Goal: Find specific page/section: Find specific page/section

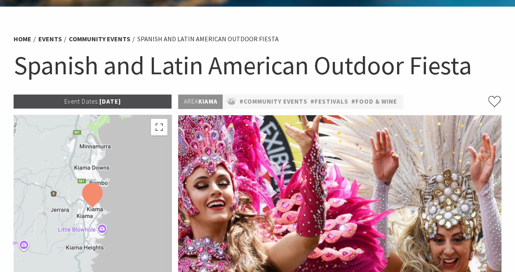
scroll to position [37, 0]
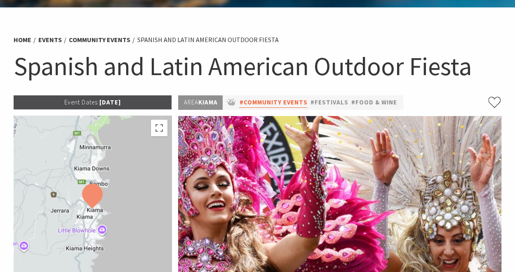
click at [251, 105] on link "#Community Events" at bounding box center [273, 102] width 68 height 10
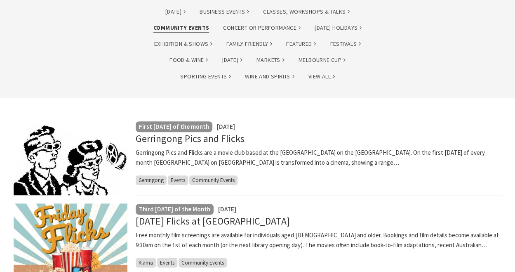
scroll to position [124, 0]
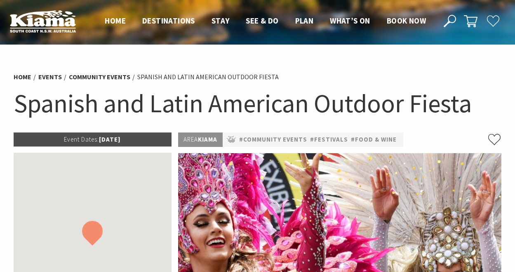
scroll to position [37, 0]
